Goal: Task Accomplishment & Management: Manage account settings

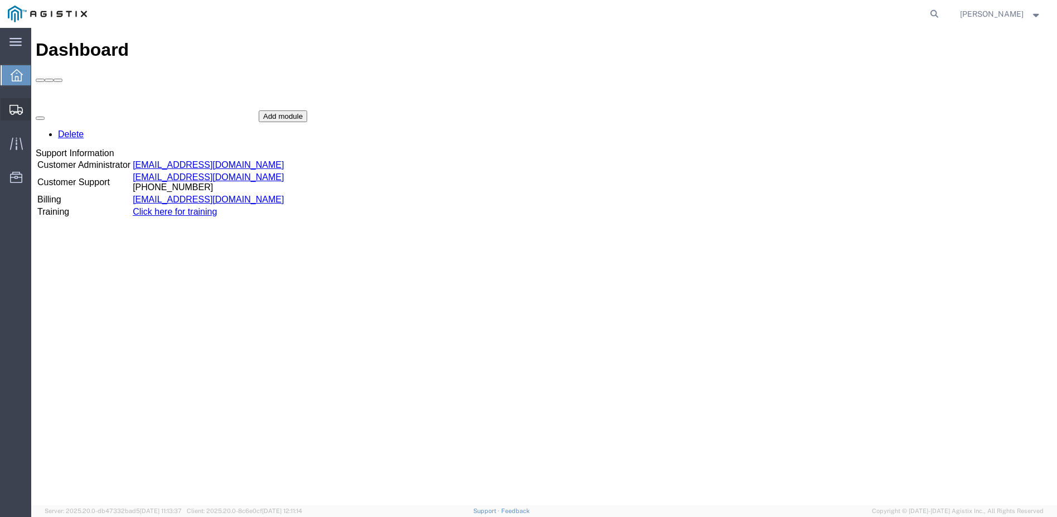
click at [0, 0] on span "Shipment Manager" at bounding box center [0, 0] width 0 height 0
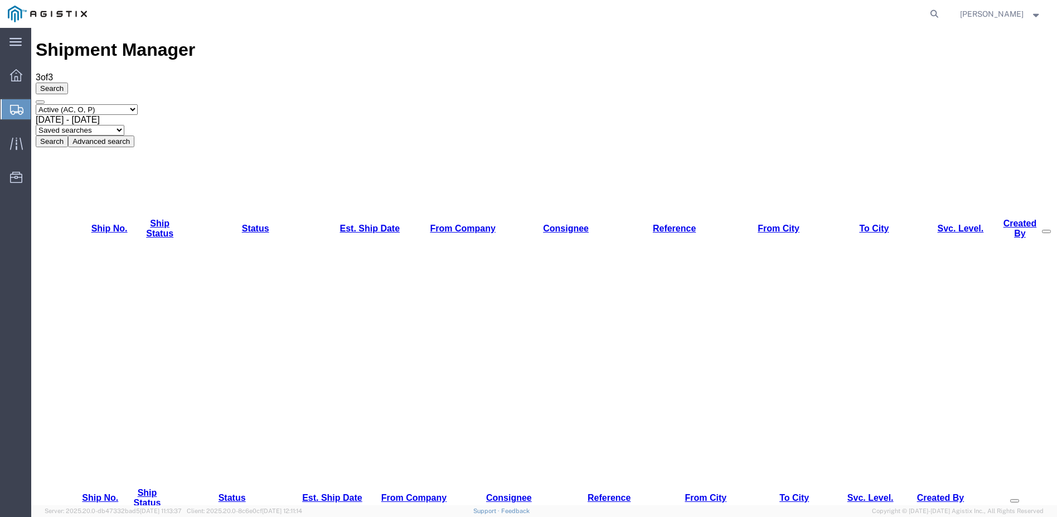
click at [1034, 14] on strong "button" at bounding box center [1037, 14] width 10 height 4
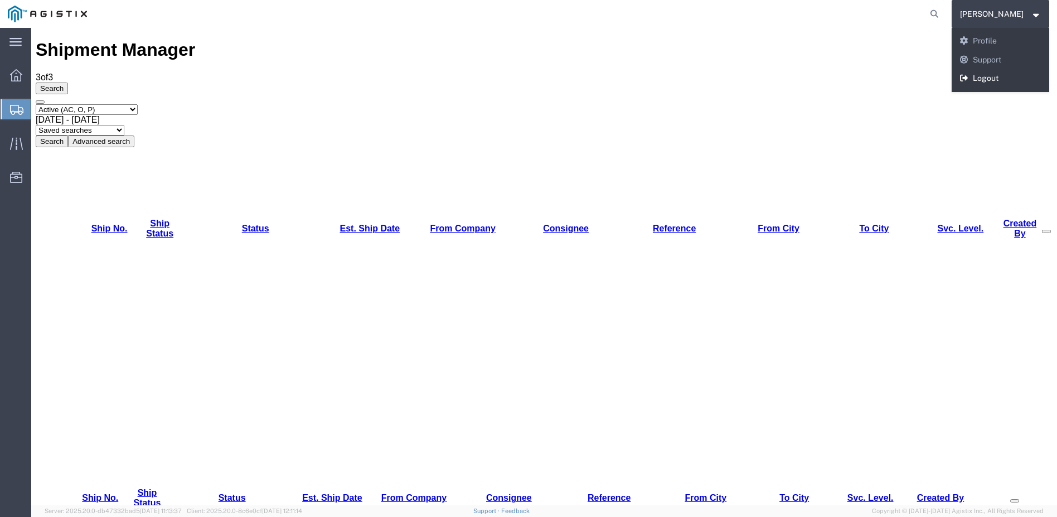
click at [1001, 72] on link "Logout" at bounding box center [1001, 78] width 98 height 19
